Goal: Task Accomplishment & Management: Use online tool/utility

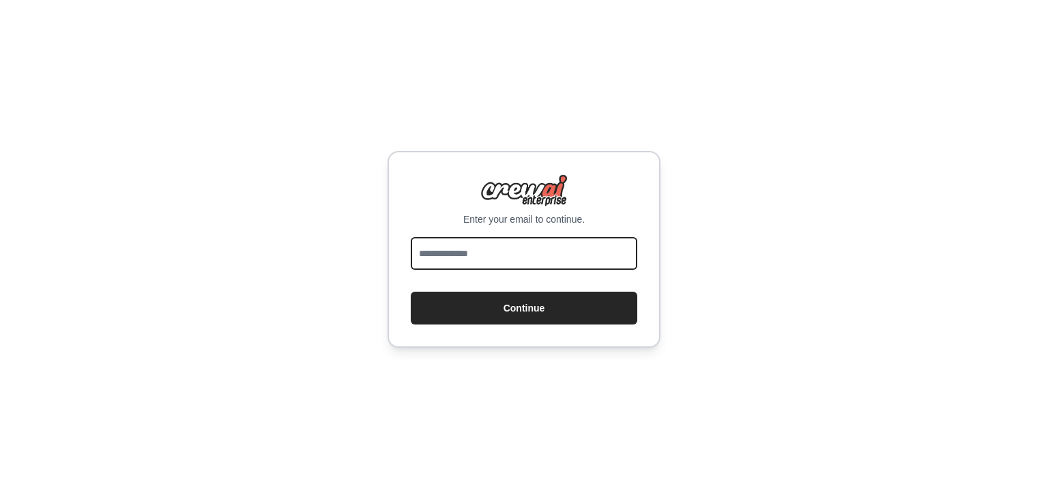
click at [459, 253] on input "email" at bounding box center [524, 253] width 227 height 33
click at [440, 257] on input "email" at bounding box center [524, 253] width 227 height 33
type input "**********"
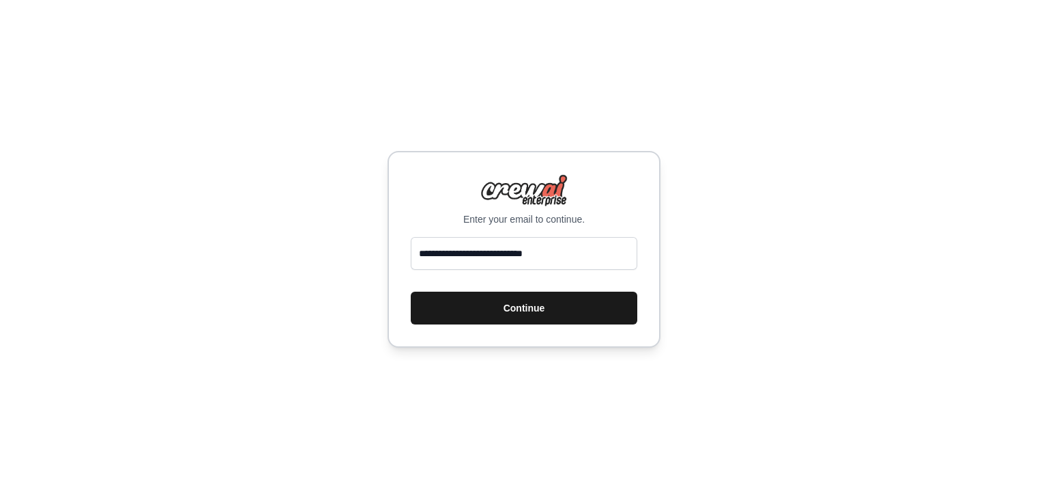
click at [522, 315] on button "Continue" at bounding box center [524, 307] width 227 height 33
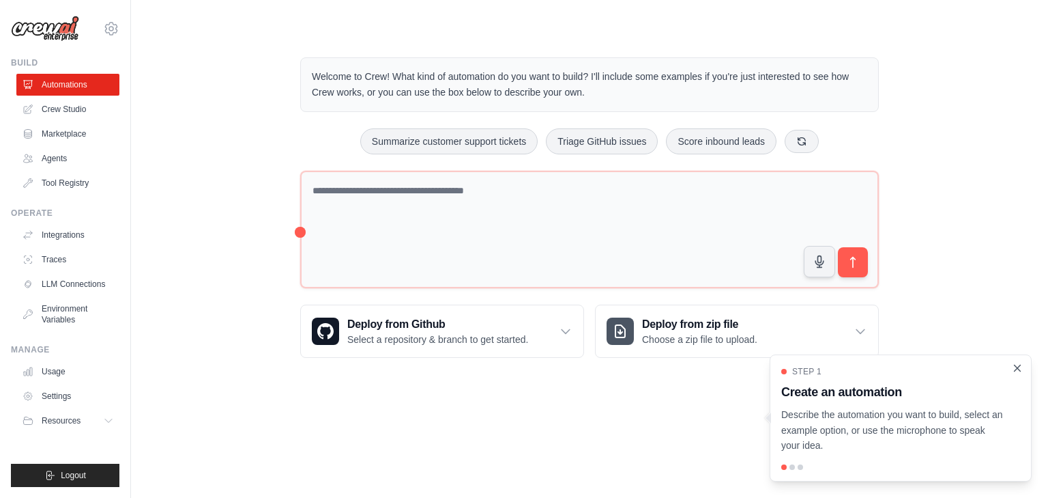
click at [1022, 369] on icon "Close walkthrough" at bounding box center [1017, 368] width 12 height 12
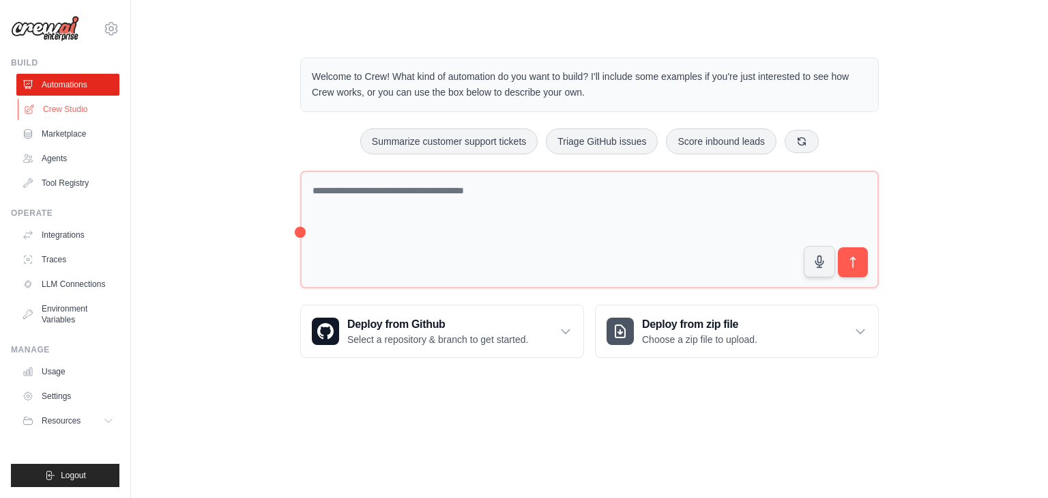
click at [53, 109] on link "Crew Studio" at bounding box center [69, 109] width 103 height 22
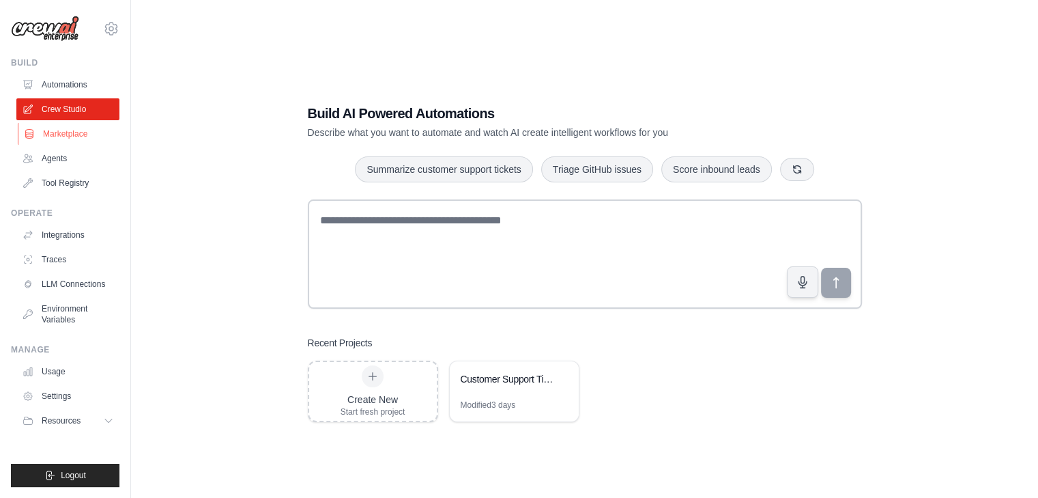
click at [73, 139] on link "Marketplace" at bounding box center [69, 134] width 103 height 22
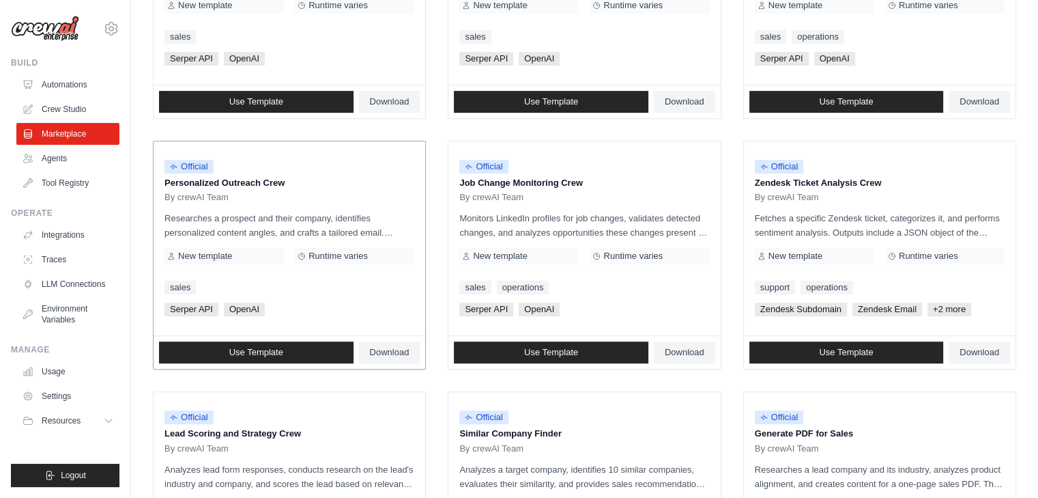
scroll to position [765, 0]
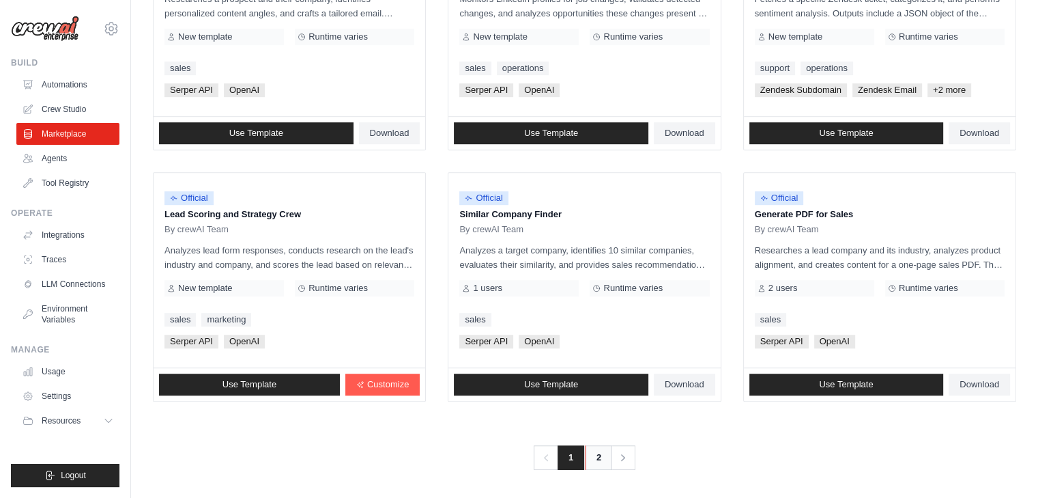
click at [595, 457] on link "2" at bounding box center [598, 457] width 27 height 25
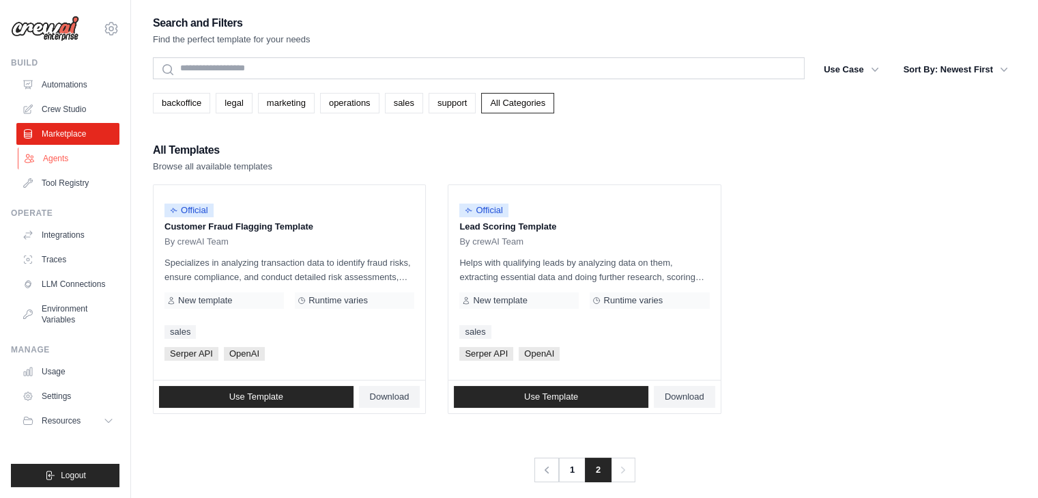
click at [48, 161] on link "Agents" at bounding box center [69, 158] width 103 height 22
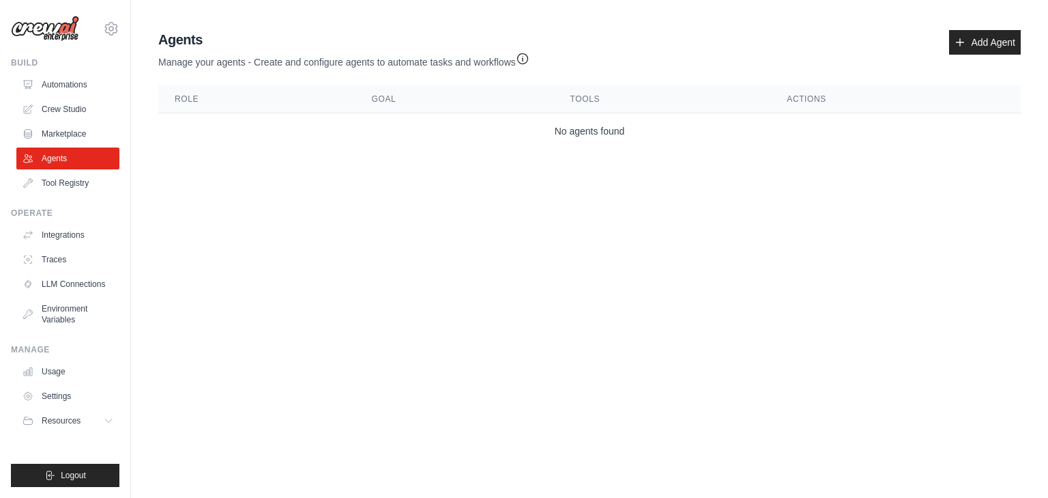
drag, startPoint x: 212, startPoint y: 63, endPoint x: 524, endPoint y: 66, distance: 311.9
click at [524, 66] on p "Manage your agents - Create and configure agents to automate tasks and workflows" at bounding box center [343, 59] width 371 height 20
click at [53, 190] on link "Tool Registry" at bounding box center [69, 183] width 103 height 22
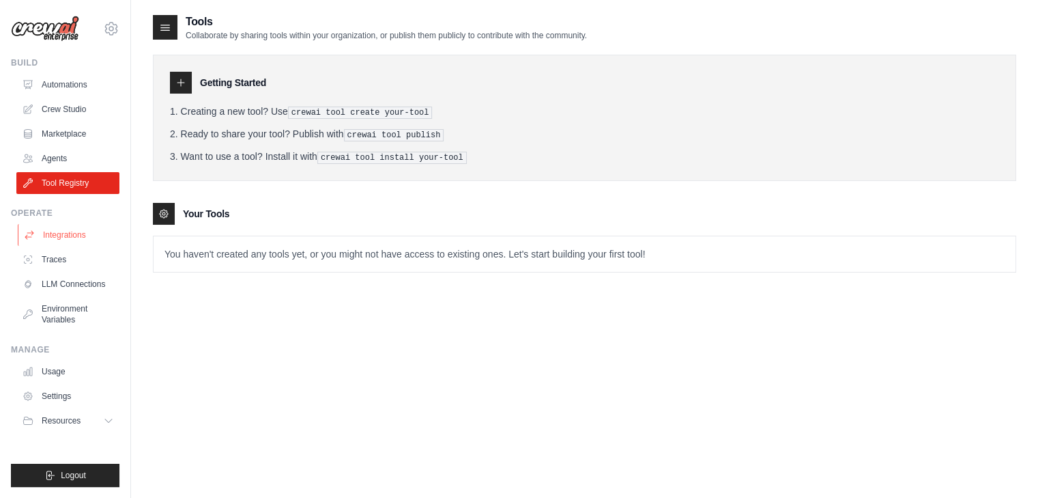
click at [63, 233] on link "Integrations" at bounding box center [69, 235] width 103 height 22
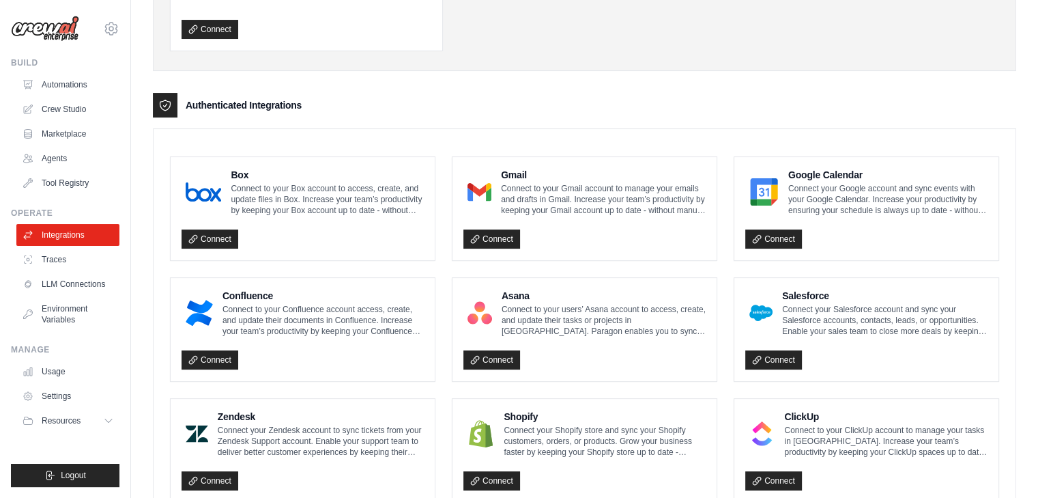
scroll to position [235, 0]
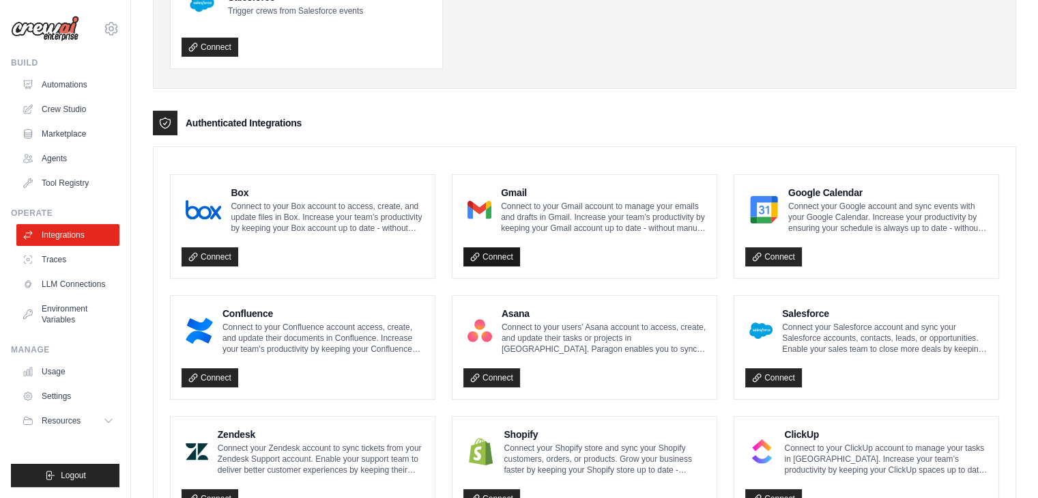
click at [498, 257] on link "Connect" at bounding box center [491, 256] width 57 height 19
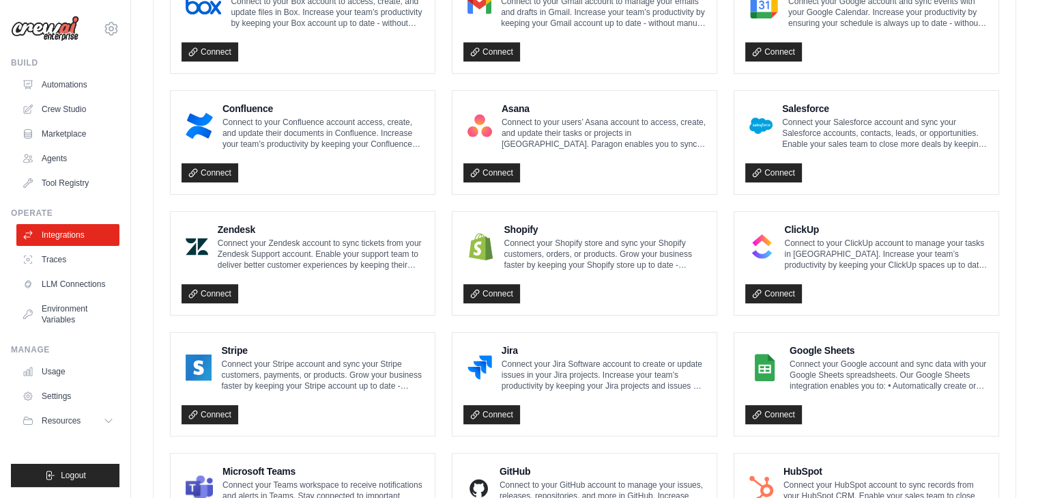
scroll to position [508, 0]
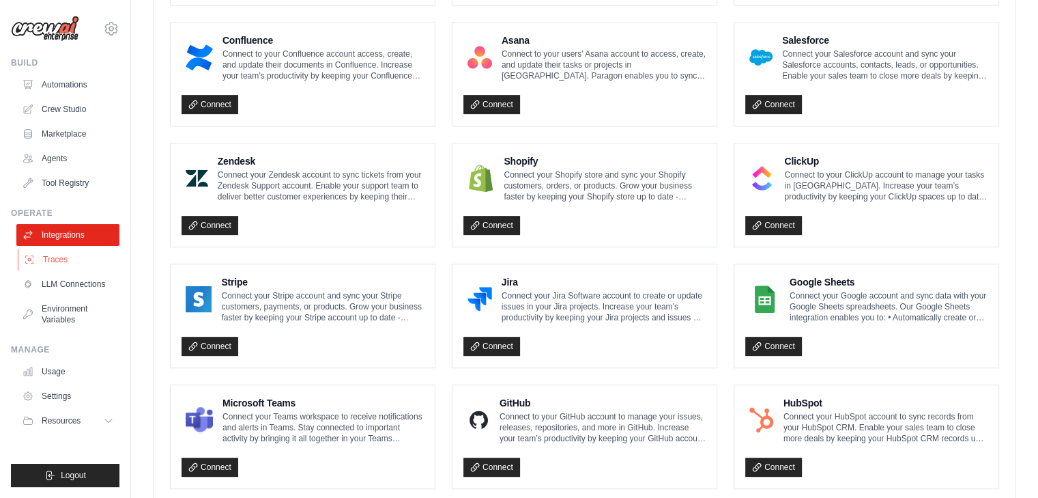
click at [57, 255] on link "Traces" at bounding box center [69, 259] width 103 height 22
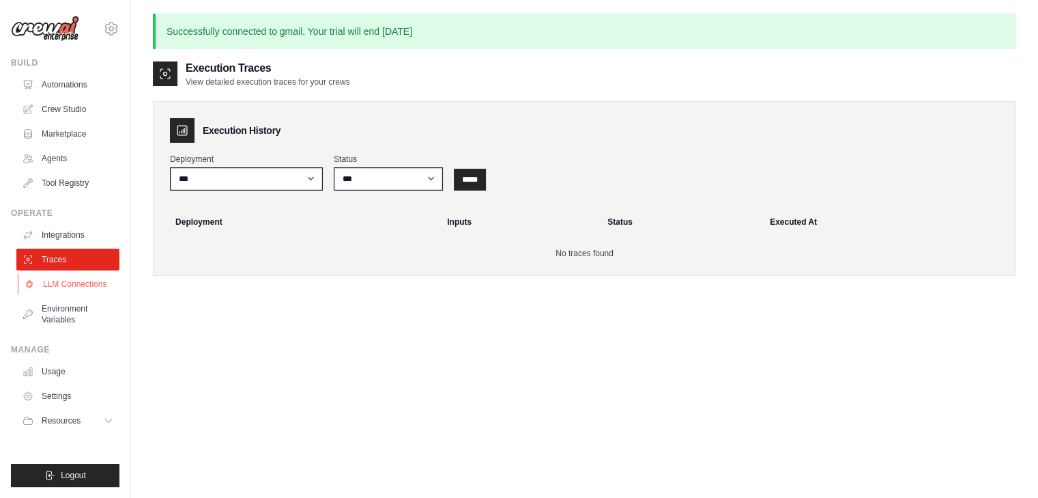
click at [100, 289] on link "LLM Connections" at bounding box center [69, 284] width 103 height 22
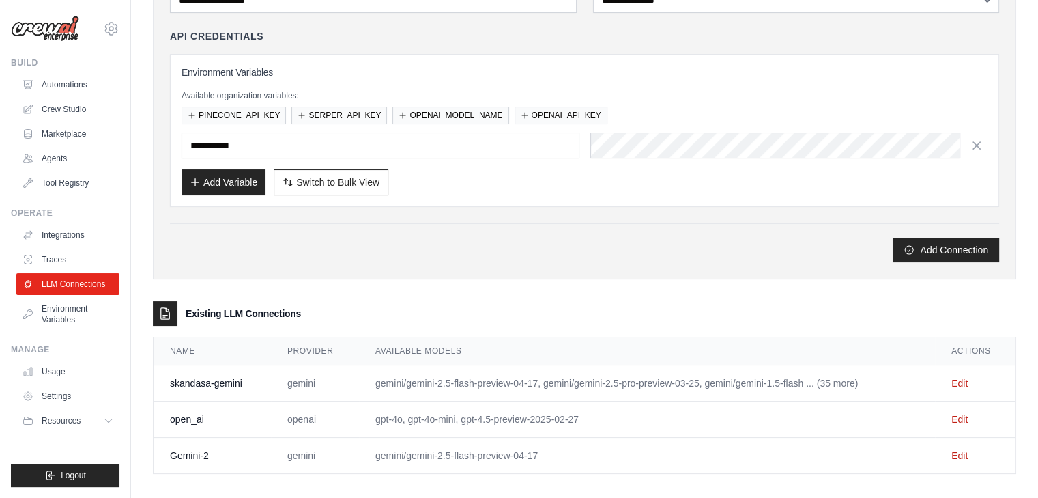
scroll to position [148, 0]
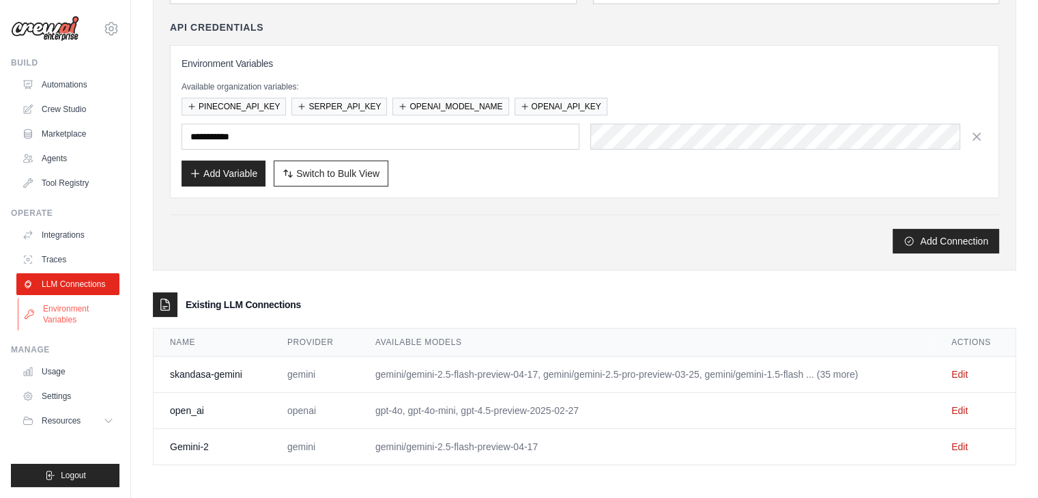
click at [60, 322] on link "Environment Variables" at bounding box center [69, 314] width 103 height 33
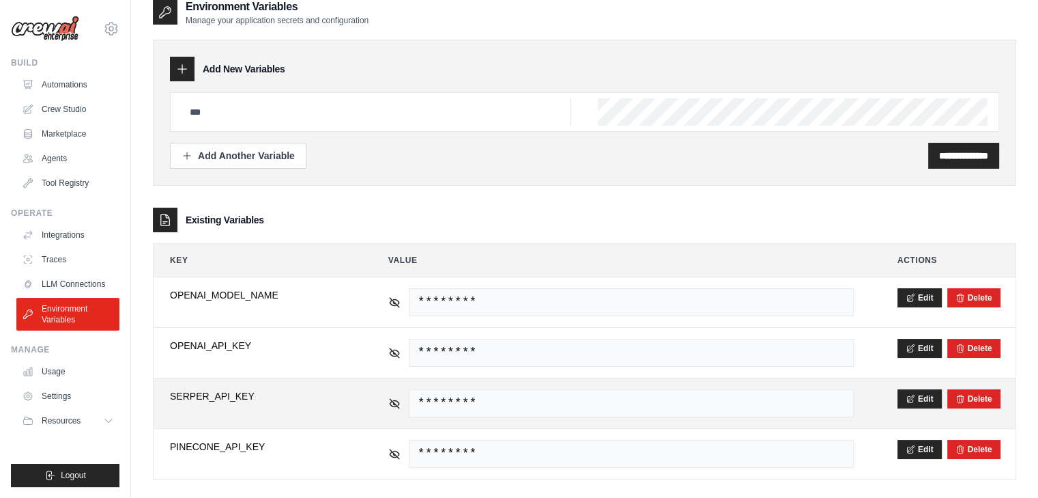
scroll to position [29, 0]
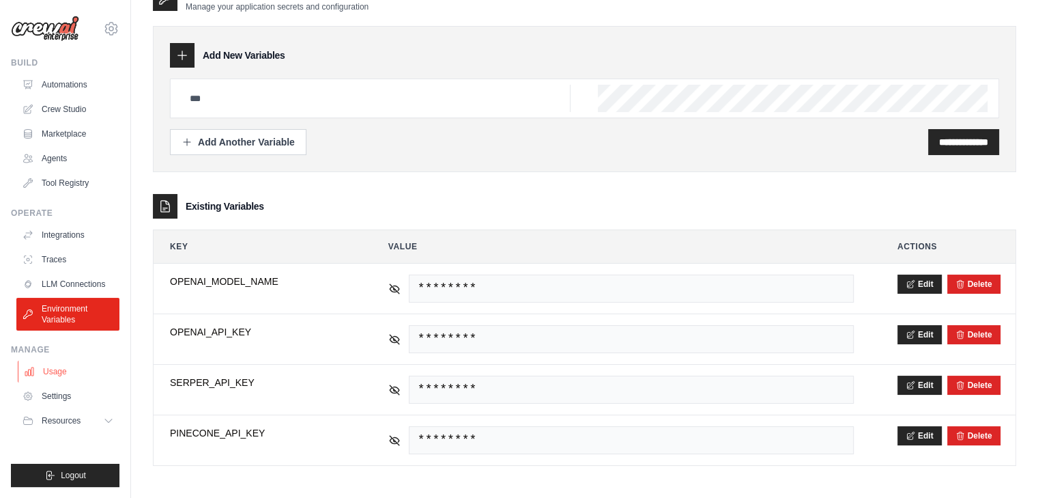
click at [61, 366] on link "Usage" at bounding box center [69, 371] width 103 height 22
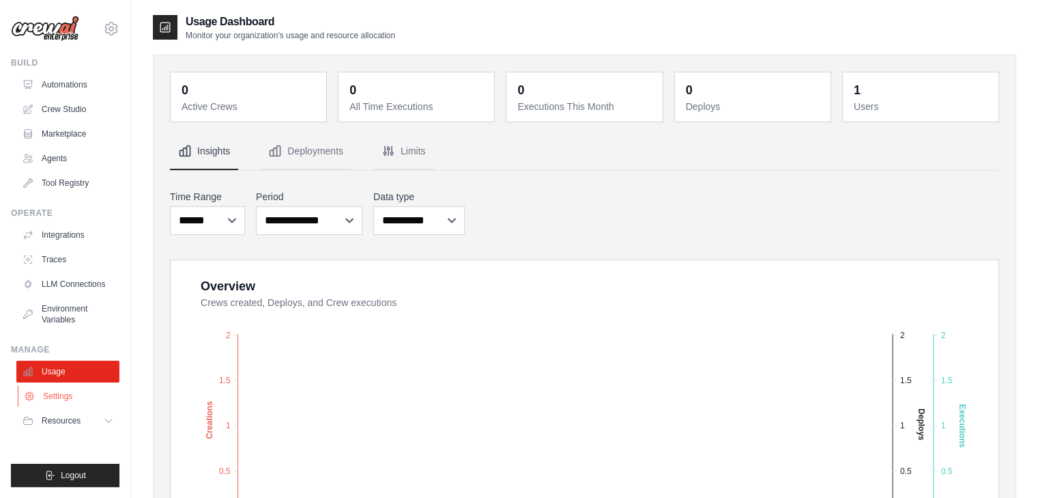
click at [52, 397] on link "Settings" at bounding box center [69, 396] width 103 height 22
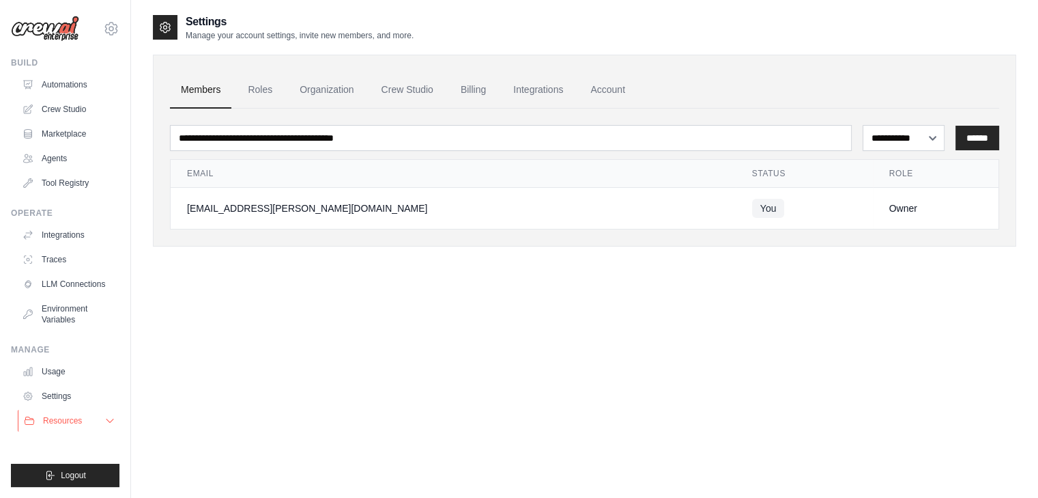
click at [53, 418] on span "Resources" at bounding box center [62, 420] width 39 height 11
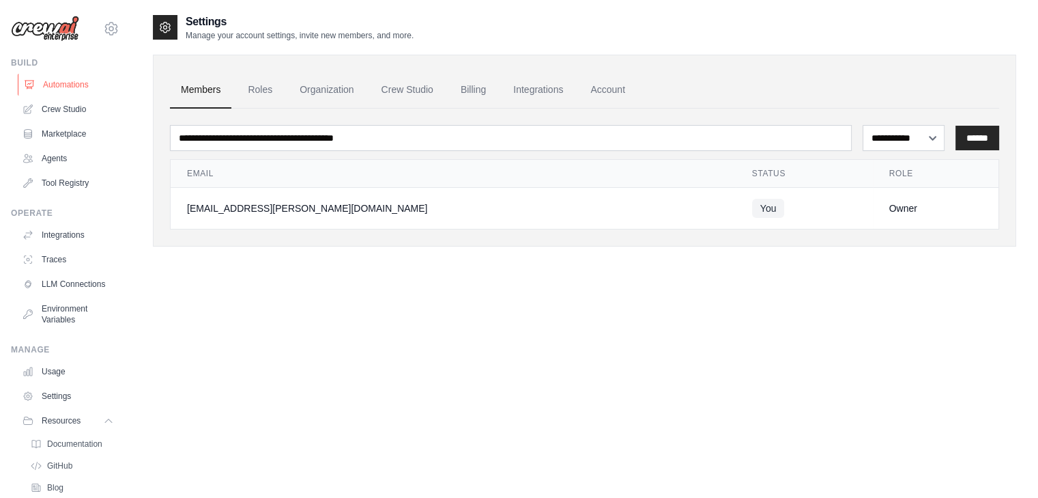
click at [81, 85] on link "Automations" at bounding box center [69, 85] width 103 height 22
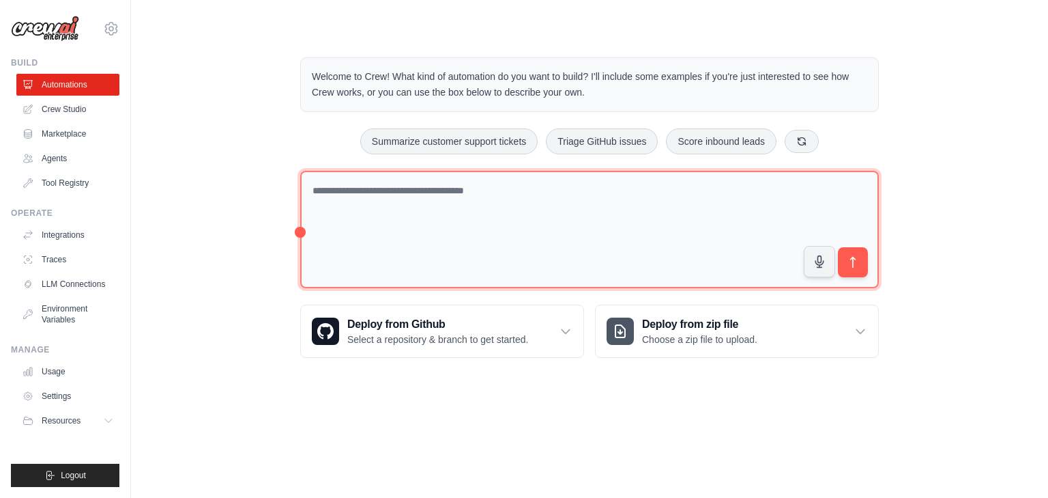
click at [394, 200] on textarea at bounding box center [589, 230] width 579 height 118
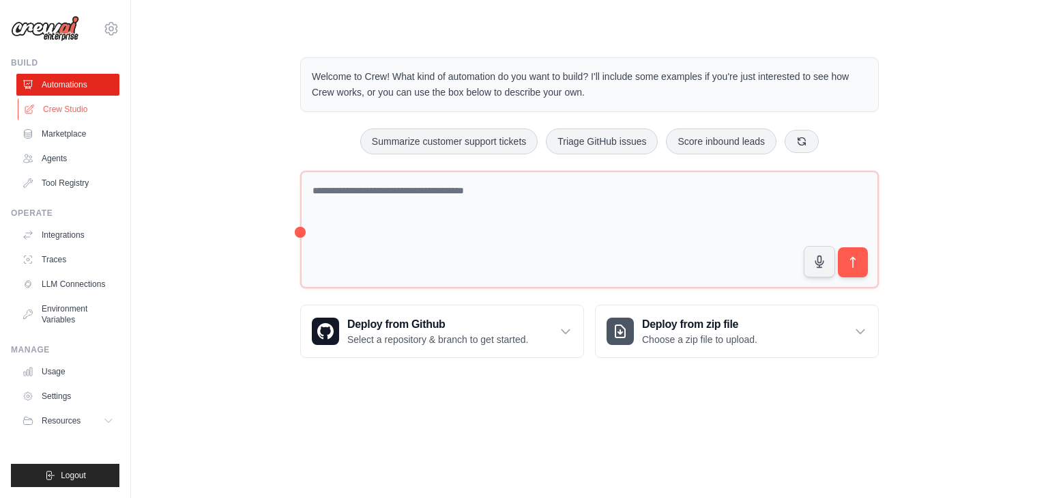
click at [71, 110] on link "Crew Studio" at bounding box center [69, 109] width 103 height 22
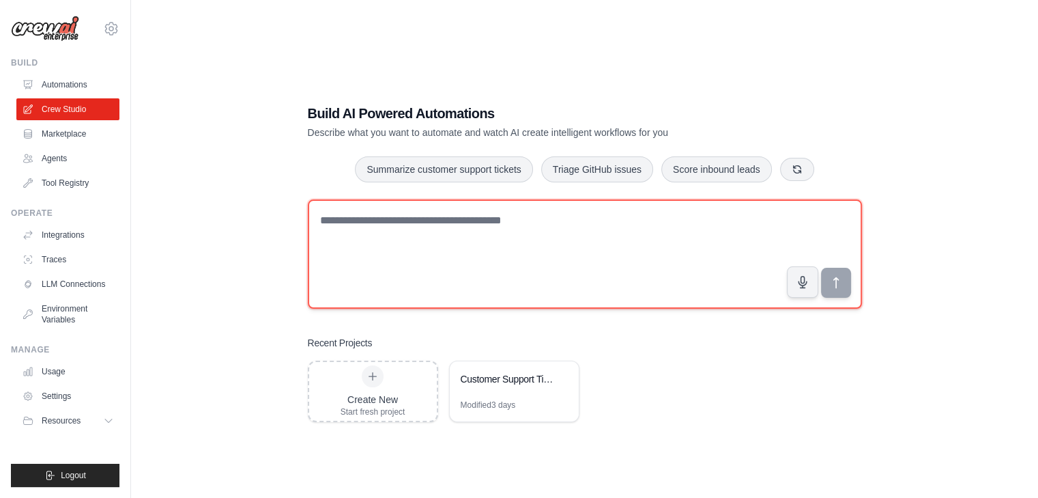
click at [358, 222] on textarea at bounding box center [585, 253] width 554 height 109
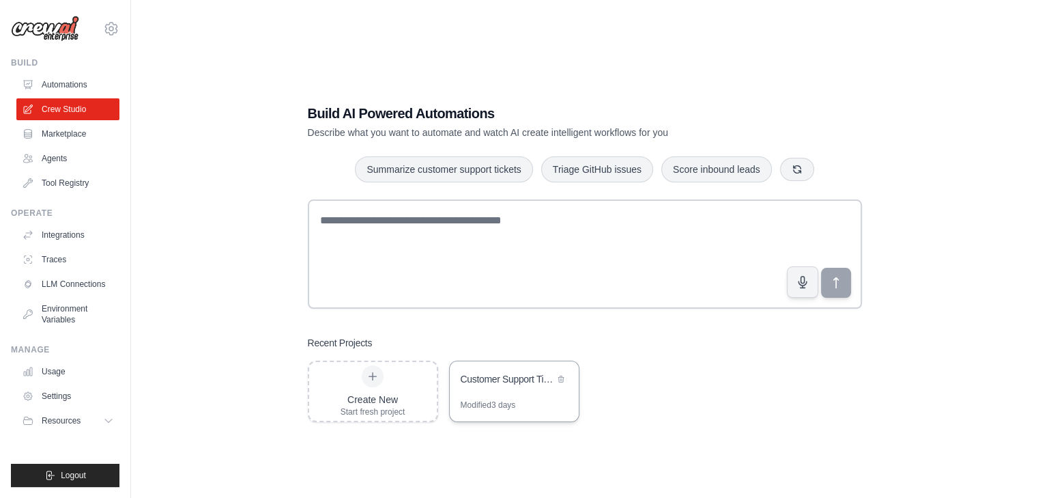
click at [535, 381] on div "Customer Support Ticket Automation" at bounding box center [507, 379] width 93 height 14
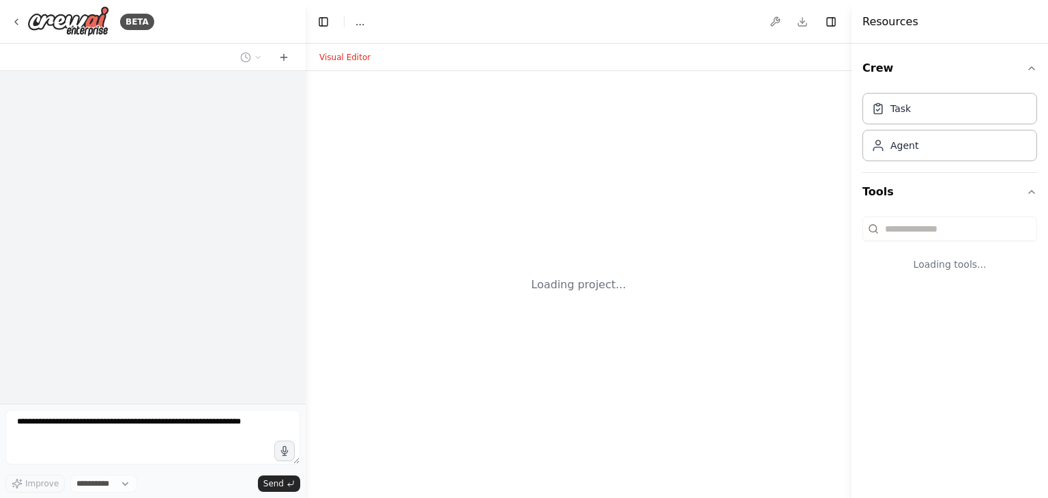
select select "****"
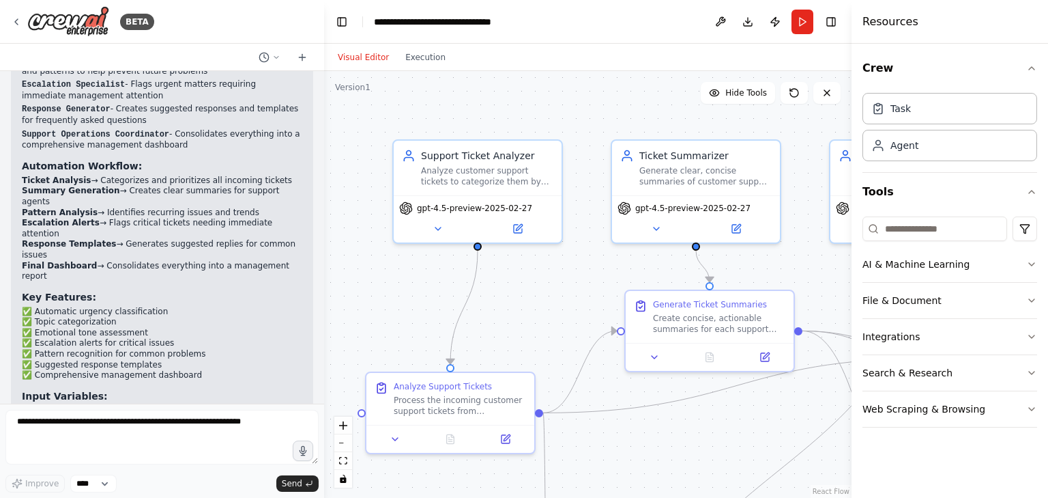
scroll to position [1609, 0]
drag, startPoint x: 301, startPoint y: 368, endPoint x: 327, endPoint y: 127, distance: 242.3
click at [327, 118] on div "BETA Create a crew that automatically reads through customer support tickets, c…" at bounding box center [524, 249] width 1048 height 498
